Goal: Task Accomplishment & Management: Manage account settings

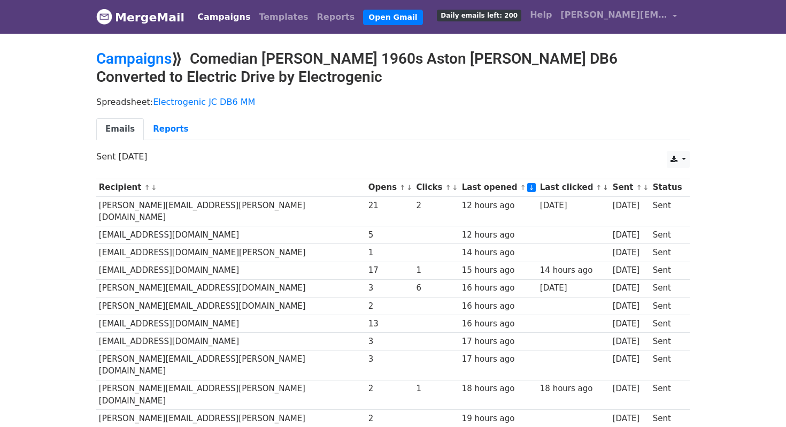
click at [527, 188] on link "↓" at bounding box center [531, 187] width 9 height 9
click at [520, 186] on link "↑" at bounding box center [523, 187] width 6 height 8
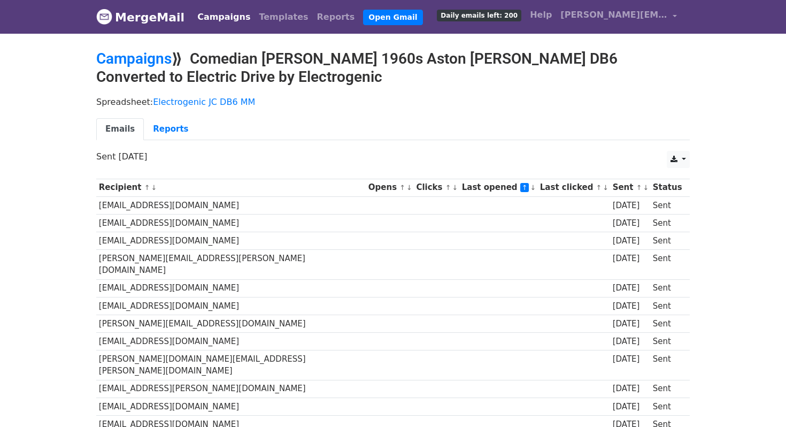
click at [530, 187] on link "↓" at bounding box center [533, 187] width 6 height 8
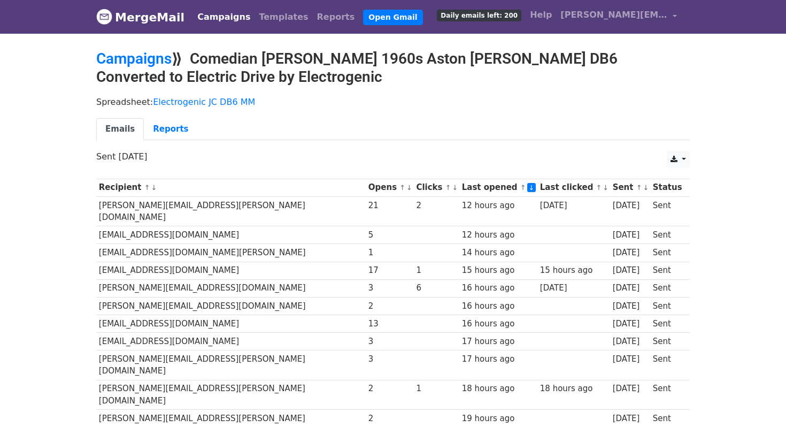
click at [406, 187] on link "↓" at bounding box center [409, 187] width 6 height 8
